Goal: Transaction & Acquisition: Obtain resource

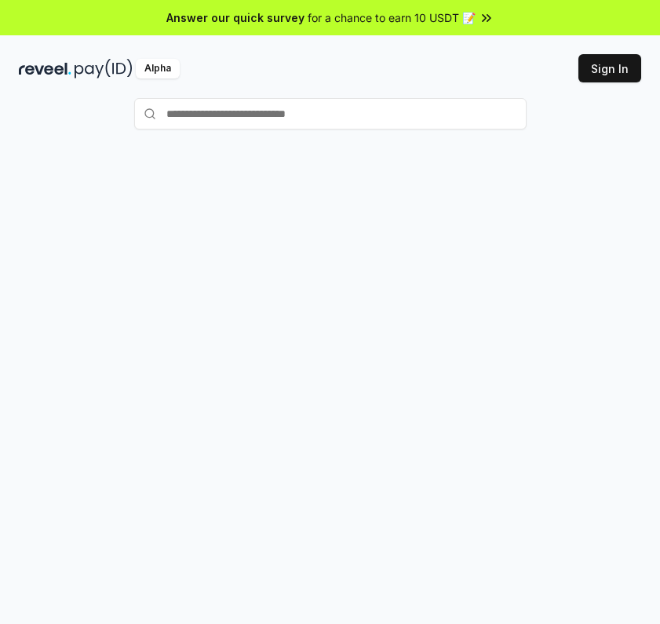
click at [348, 275] on div at bounding box center [330, 419] width 660 height 580
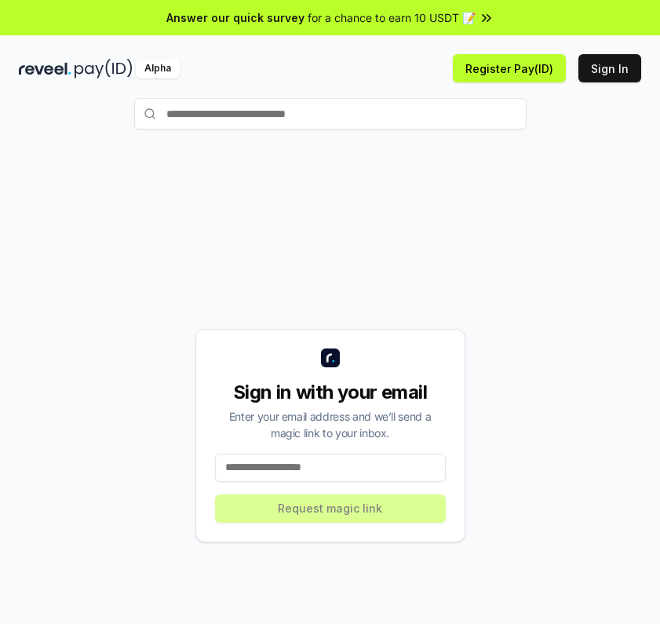
click at [271, 472] on input at bounding box center [330, 467] width 231 height 28
click at [334, 475] on input at bounding box center [330, 467] width 231 height 28
paste input "**********"
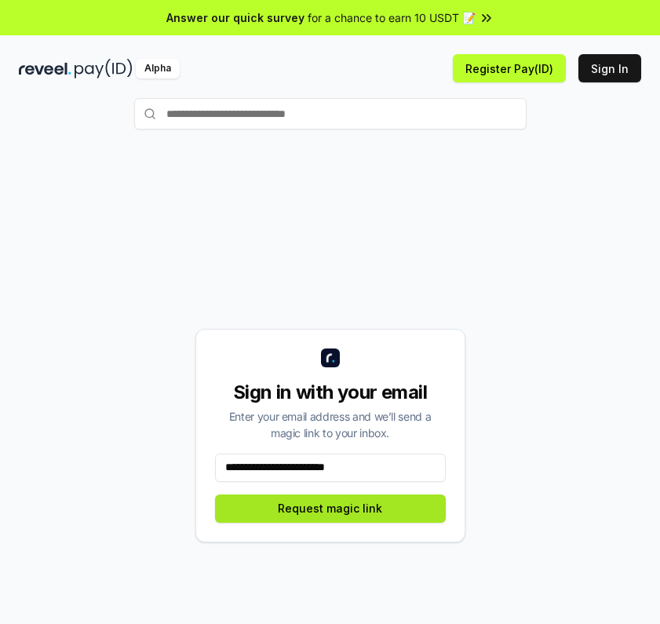
type input "**********"
drag, startPoint x: 311, startPoint y: 506, endPoint x: 552, endPoint y: 467, distance: 244.0
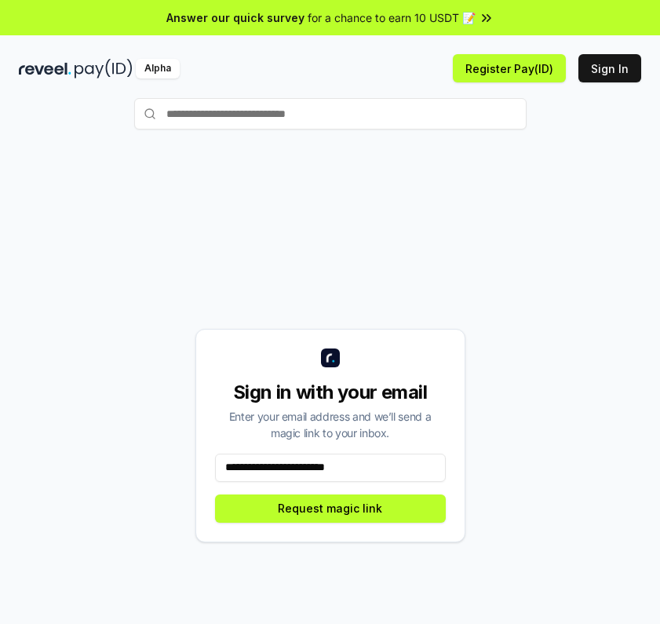
click at [315, 506] on button "Request magic link" at bounding box center [330, 508] width 231 height 28
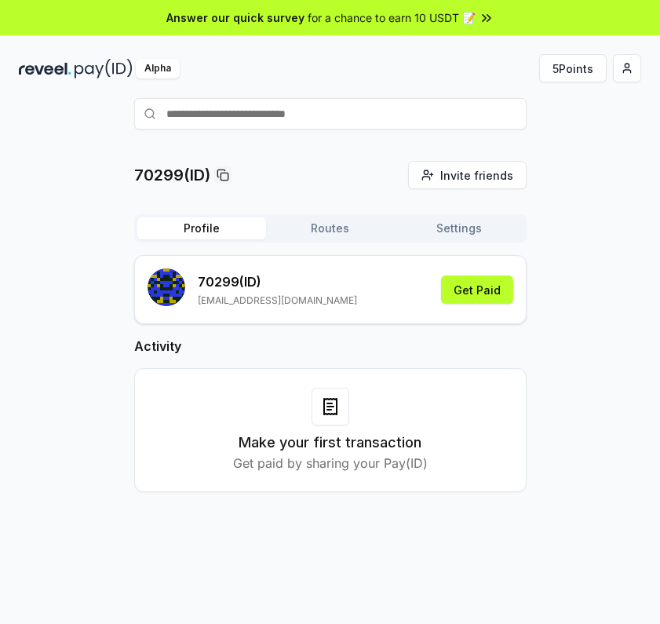
click at [579, 72] on button "5 Points" at bounding box center [572, 68] width 67 height 28
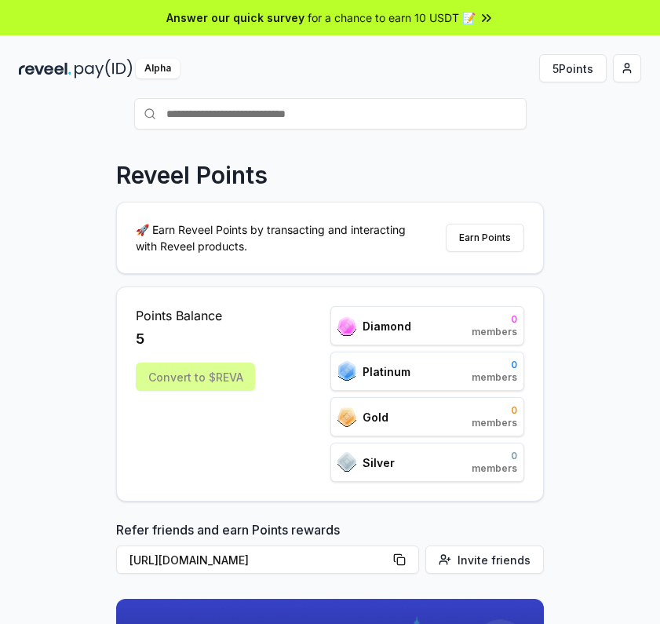
drag, startPoint x: 203, startPoint y: 381, endPoint x: 126, endPoint y: 410, distance: 82.9
click at [199, 383] on div "Convert to $REVA" at bounding box center [195, 376] width 119 height 28
drag, startPoint x: 200, startPoint y: 378, endPoint x: 202, endPoint y: 408, distance: 29.9
click at [200, 379] on div "Convert to $REVA" at bounding box center [195, 376] width 119 height 28
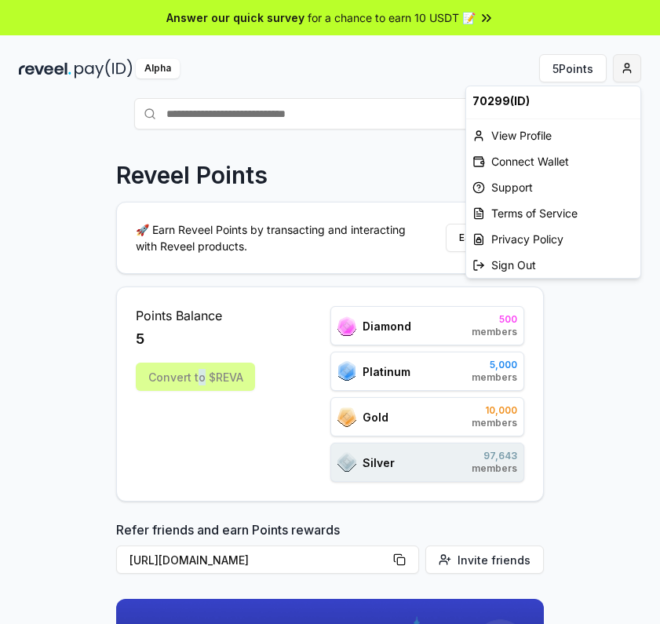
click at [628, 68] on html "Answer our quick survey for a chance to earn 10 USDT 📝 Alpha 5 Points Reveel Po…" at bounding box center [330, 312] width 660 height 624
drag, startPoint x: 517, startPoint y: 268, endPoint x: 521, endPoint y: 392, distance: 124.8
click at [519, 272] on div "Sign Out" at bounding box center [553, 265] width 174 height 26
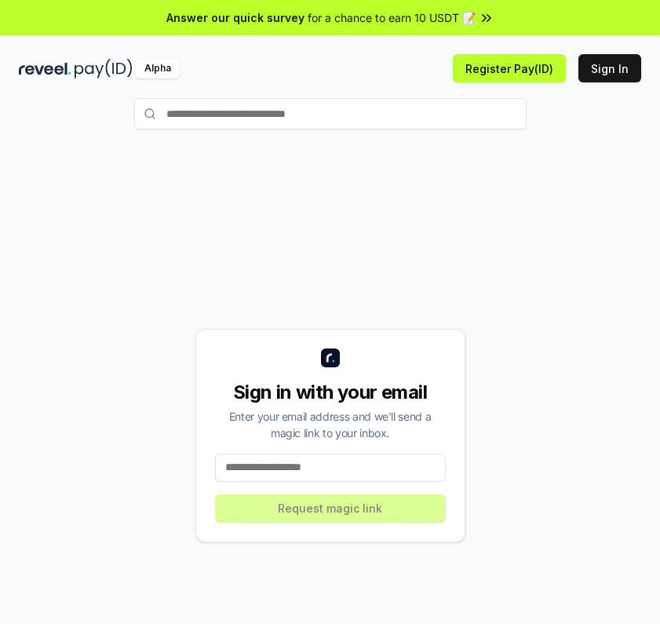
click at [443, 233] on div "Sign in with your email Enter your email address and we’ll send a magic link to…" at bounding box center [330, 435] width 622 height 548
click at [610, 64] on button "Sign In" at bounding box center [609, 68] width 63 height 28
click at [315, 458] on input at bounding box center [330, 467] width 231 height 28
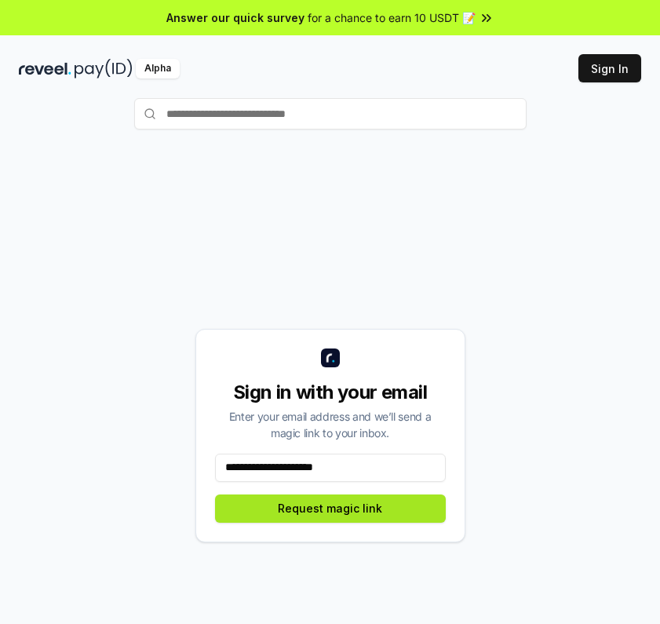
type input "**********"
click at [366, 506] on button "Request magic link" at bounding box center [330, 508] width 231 height 28
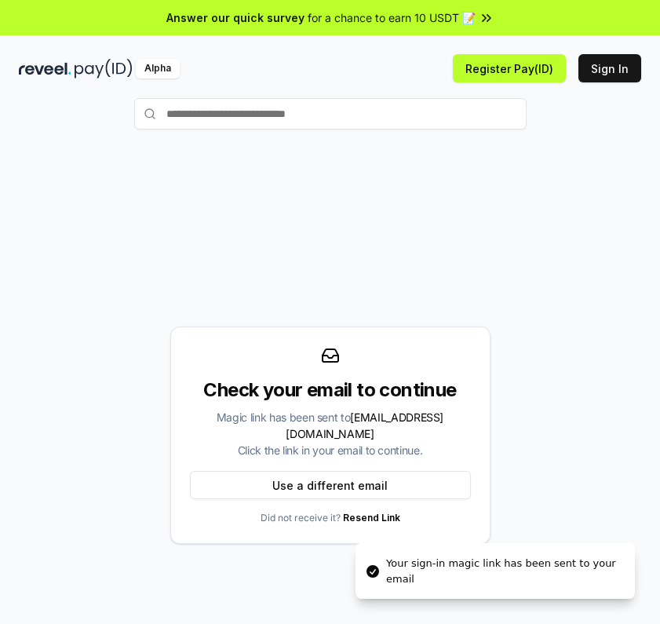
drag, startPoint x: 86, startPoint y: 552, endPoint x: 142, endPoint y: 489, distance: 83.9
click at [89, 548] on div "Check your email to continue Magic link has been sent to johannahbrown@dcpa.net…" at bounding box center [330, 435] width 622 height 548
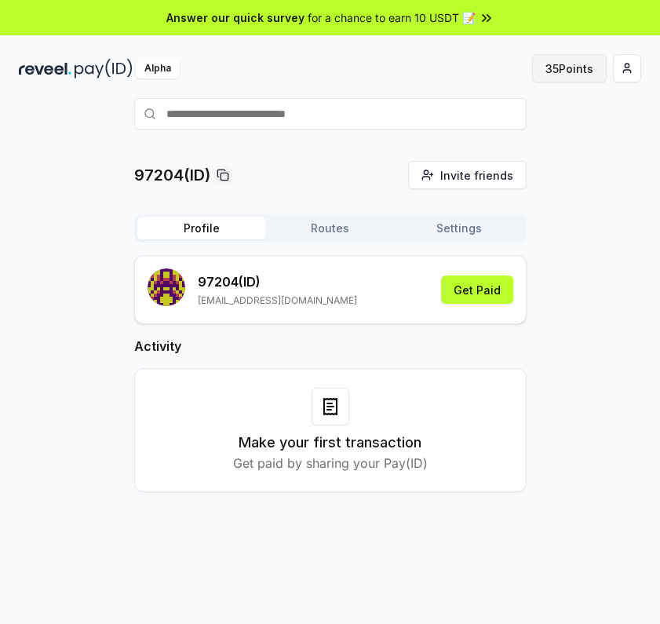
click at [568, 75] on button "35 Points" at bounding box center [569, 68] width 75 height 28
